Goal: Task Accomplishment & Management: Use online tool/utility

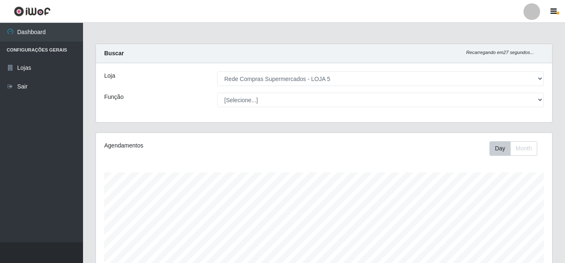
select select "397"
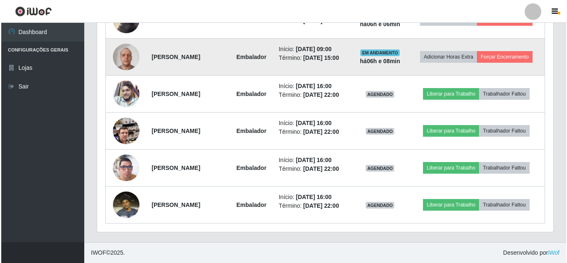
scroll to position [172, 456]
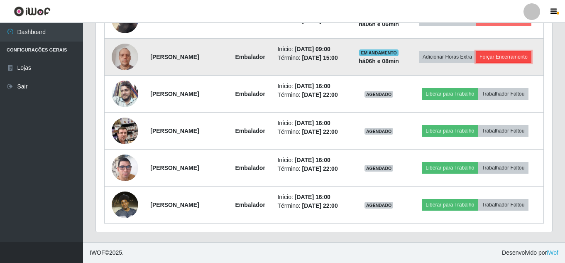
click at [476, 51] on button "Forçar Encerramento" at bounding box center [504, 57] width 56 height 12
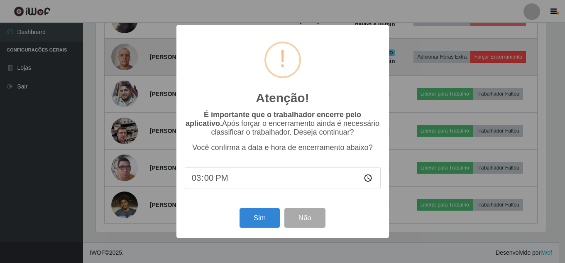
scroll to position [172, 452]
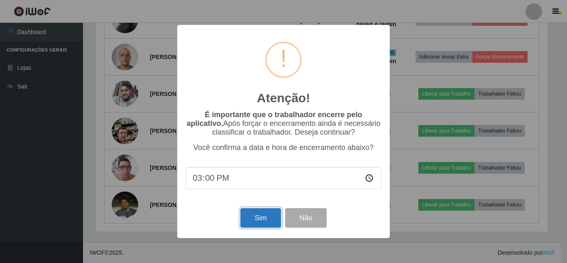
click at [270, 215] on button "Sim" at bounding box center [260, 218] width 40 height 20
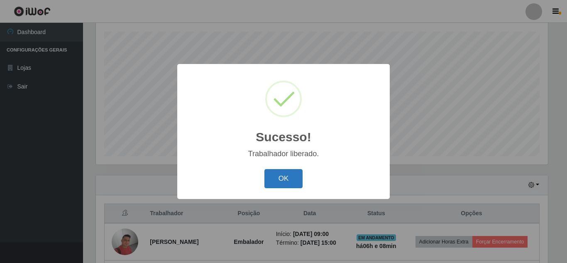
click at [284, 181] on button "OK" at bounding box center [283, 179] width 39 height 20
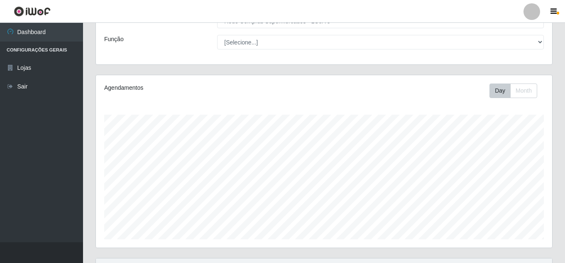
scroll to position [182, 0]
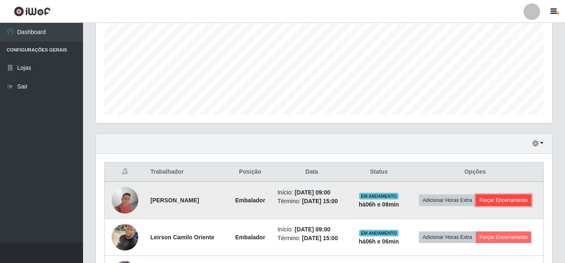
click at [485, 206] on button "Forçar Encerramento" at bounding box center [504, 200] width 56 height 12
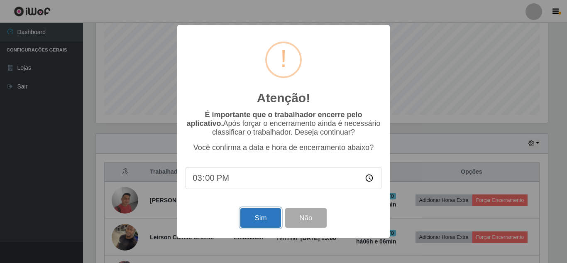
click at [261, 219] on button "Sim" at bounding box center [260, 218] width 40 height 20
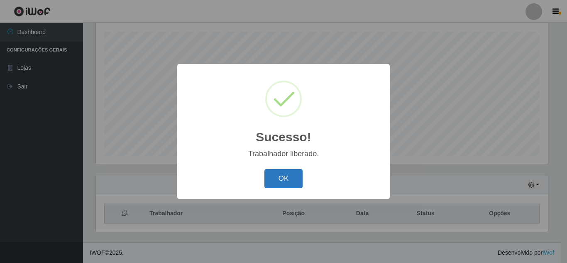
click at [281, 175] on button "OK" at bounding box center [283, 179] width 39 height 20
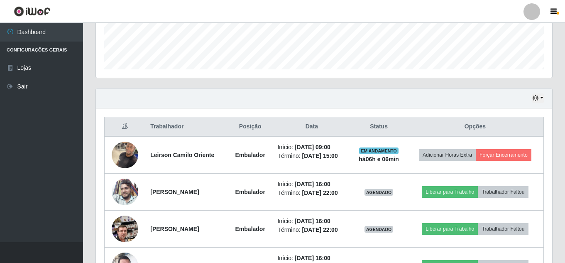
scroll to position [307, 0]
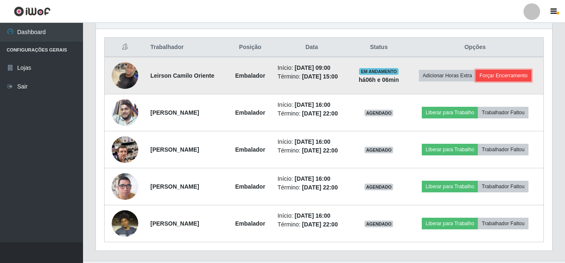
click at [476, 81] on button "Forçar Encerramento" at bounding box center [504, 76] width 56 height 12
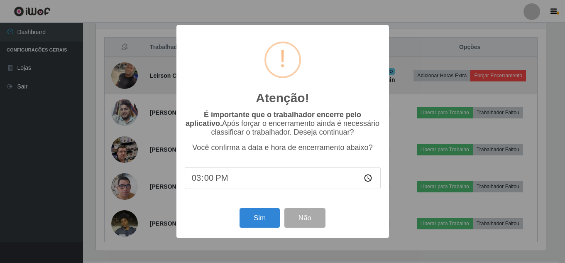
scroll to position [172, 452]
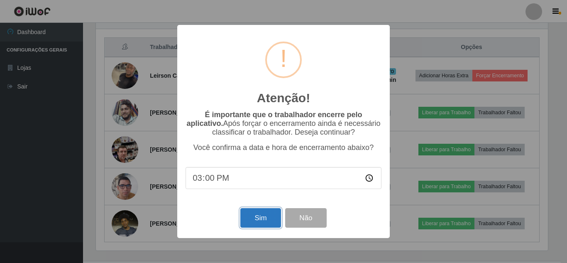
click at [257, 224] on button "Sim" at bounding box center [260, 218] width 40 height 20
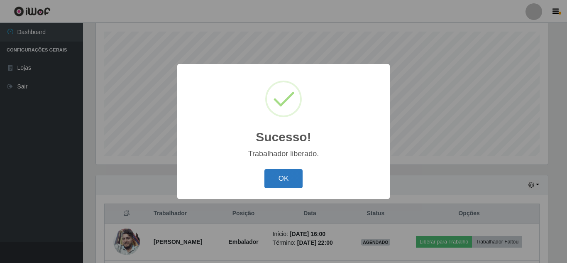
click at [279, 185] on button "OK" at bounding box center [283, 179] width 39 height 20
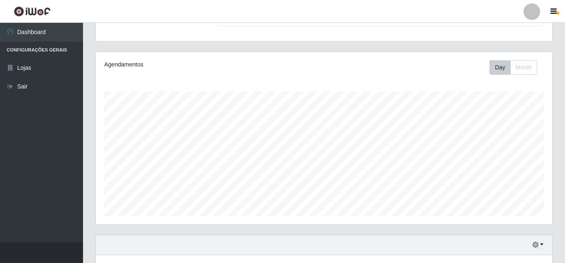
scroll to position [288, 0]
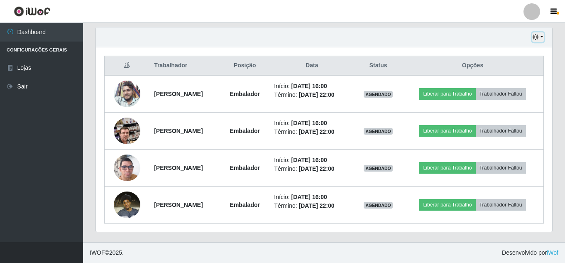
click at [534, 38] on icon "button" at bounding box center [535, 37] width 6 height 6
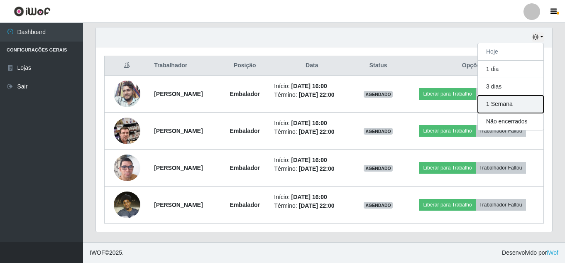
click at [515, 109] on button "1 Semana" at bounding box center [511, 103] width 66 height 17
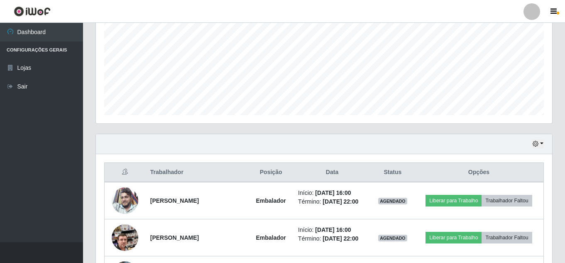
scroll to position [182, 0]
click at [540, 140] on button "button" at bounding box center [538, 144] width 12 height 10
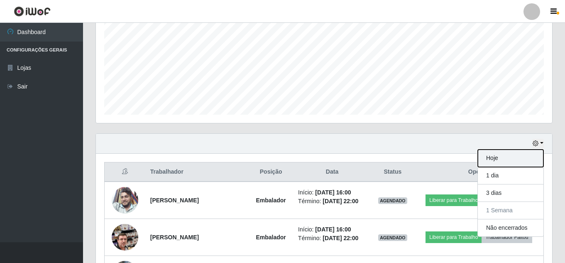
click at [498, 156] on button "Hoje" at bounding box center [511, 157] width 66 height 17
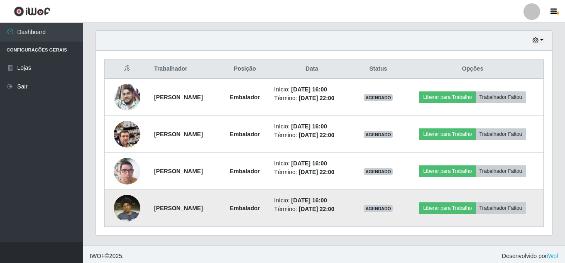
scroll to position [288, 0]
